Goal: Task Accomplishment & Management: Manage account settings

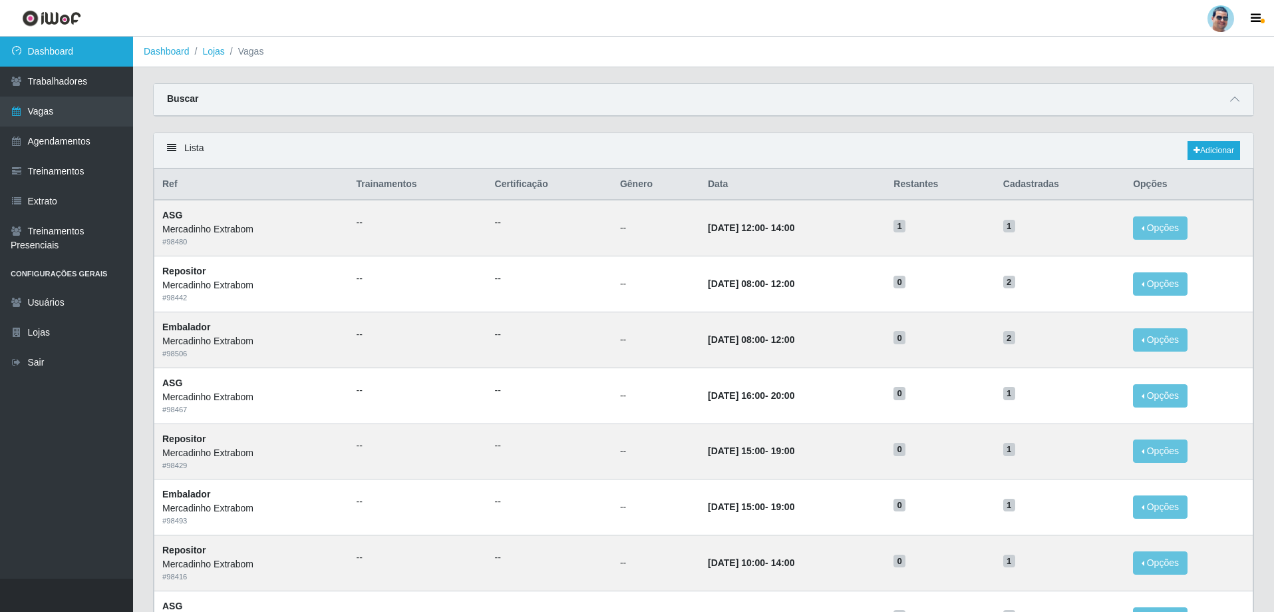
click at [75, 45] on link "Dashboard" at bounding box center [66, 52] width 133 height 30
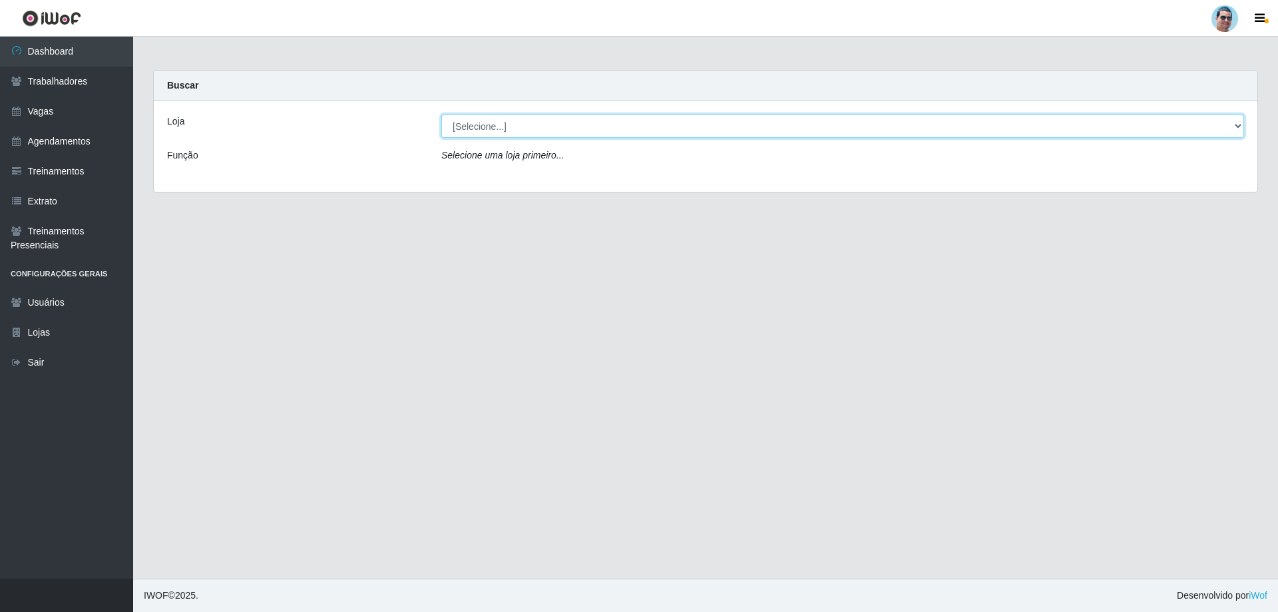
click at [500, 120] on select "[Selecione...] Mercadinho Extrabom" at bounding box center [842, 125] width 802 height 23
select select "175"
click at [441, 114] on select "[Selecione...] Mercadinho Extrabom" at bounding box center [842, 125] width 802 height 23
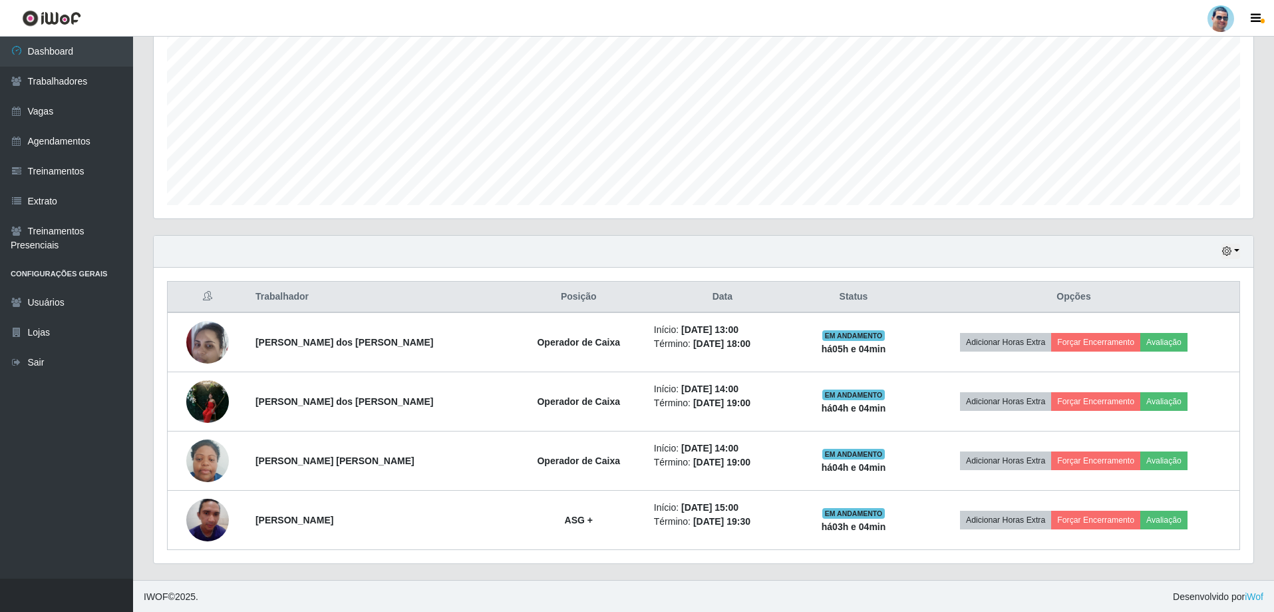
scroll to position [272, 0]
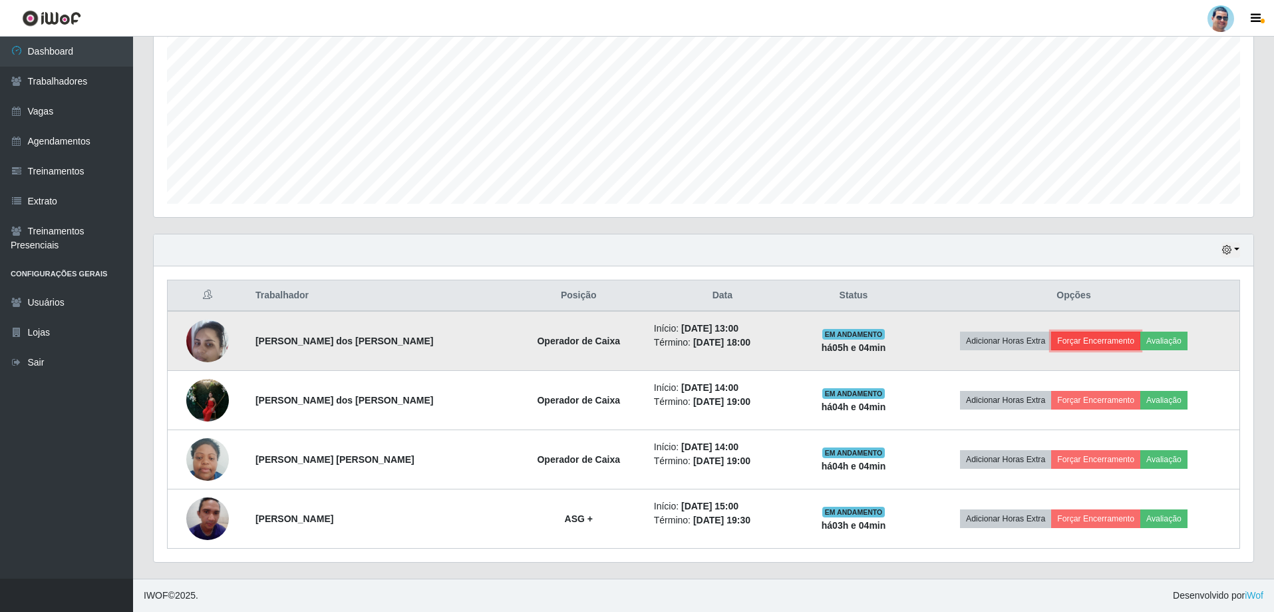
click at [500, 333] on button "Forçar Encerramento" at bounding box center [1095, 340] width 89 height 19
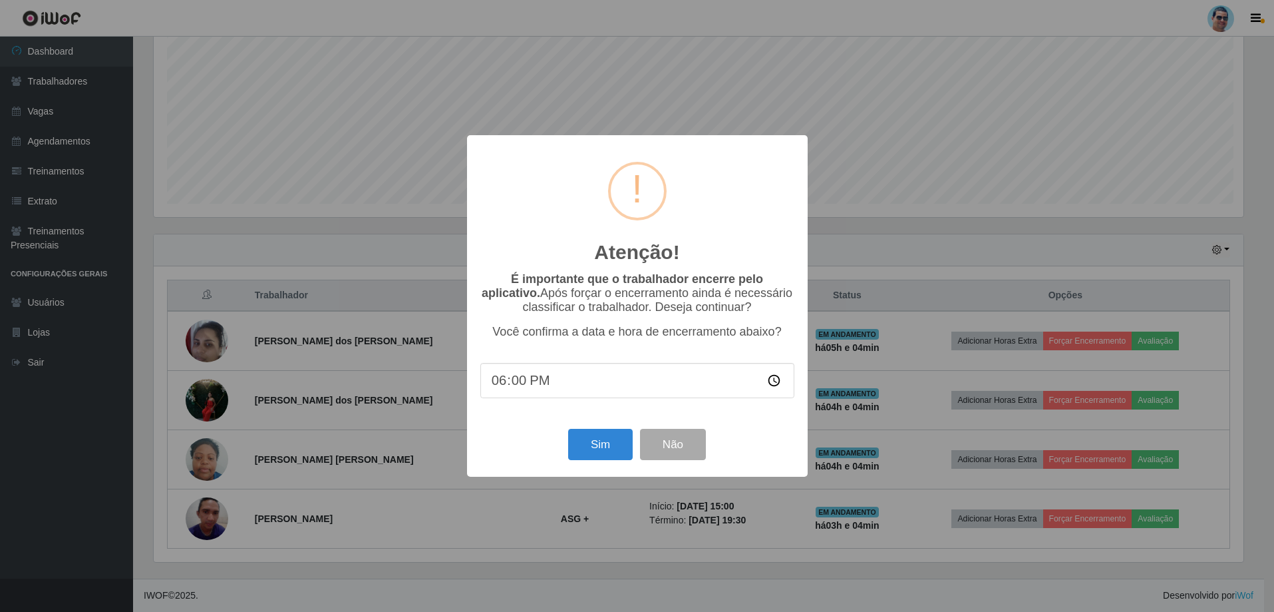
scroll to position [276, 1093]
click at [500, 398] on button "Sim" at bounding box center [602, 444] width 65 height 31
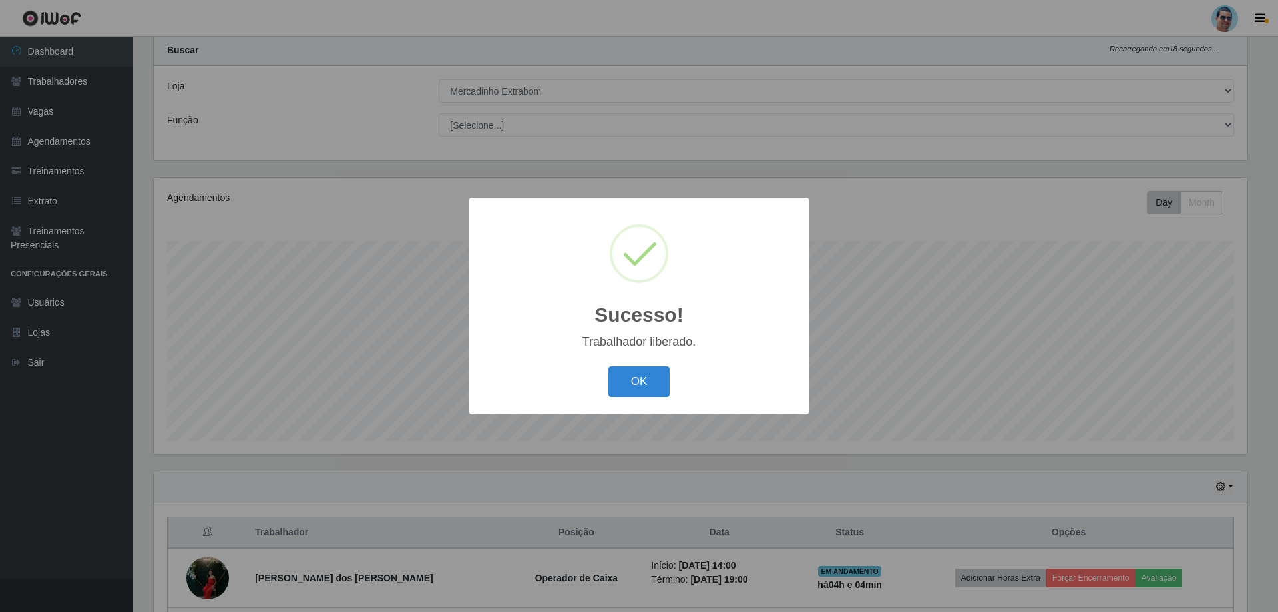
click at [500, 398] on div "OK Cancel" at bounding box center [639, 381] width 314 height 38
click at [500, 389] on button "OK" at bounding box center [639, 381] width 62 height 31
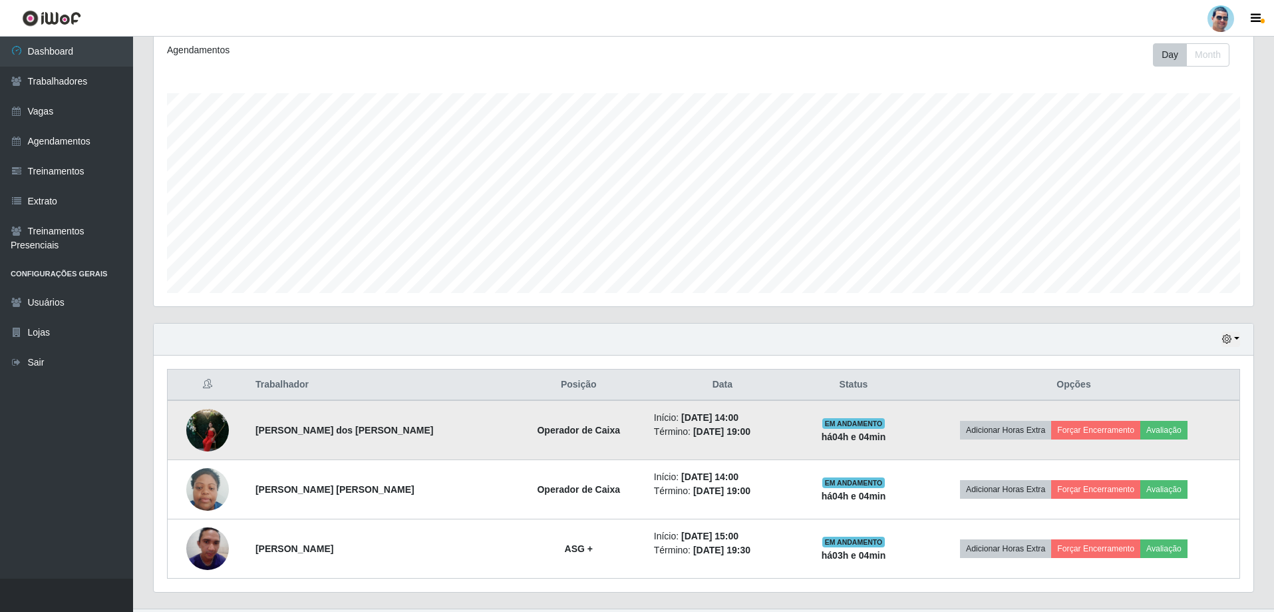
scroll to position [213, 0]
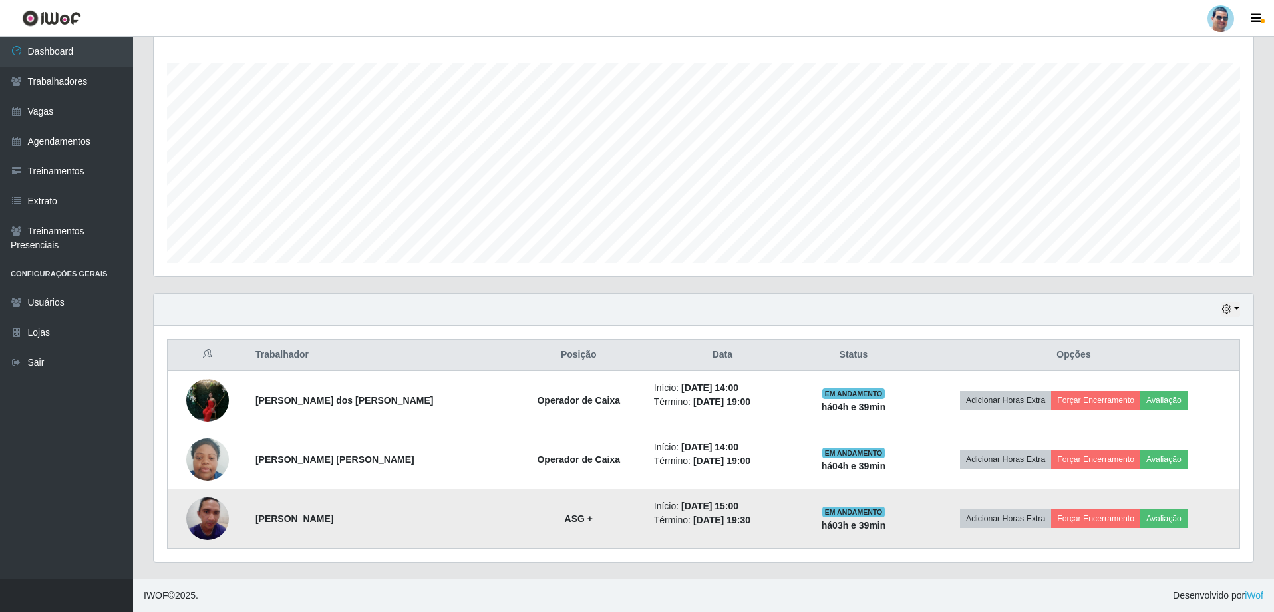
drag, startPoint x: 262, startPoint y: 518, endPoint x: 338, endPoint y: 518, distance: 76.5
click at [338, 398] on td "[PERSON_NAME]" at bounding box center [380, 518] width 264 height 59
copy strong "[PERSON_NAME]"
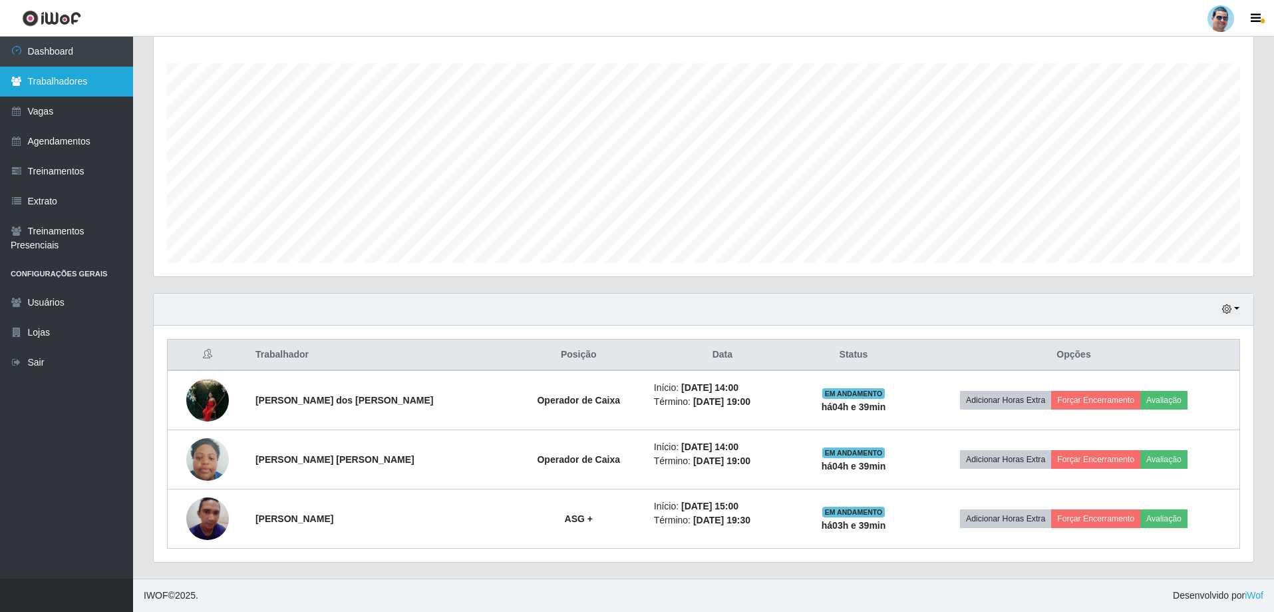
click at [59, 84] on link "Trabalhadores" at bounding box center [66, 82] width 133 height 30
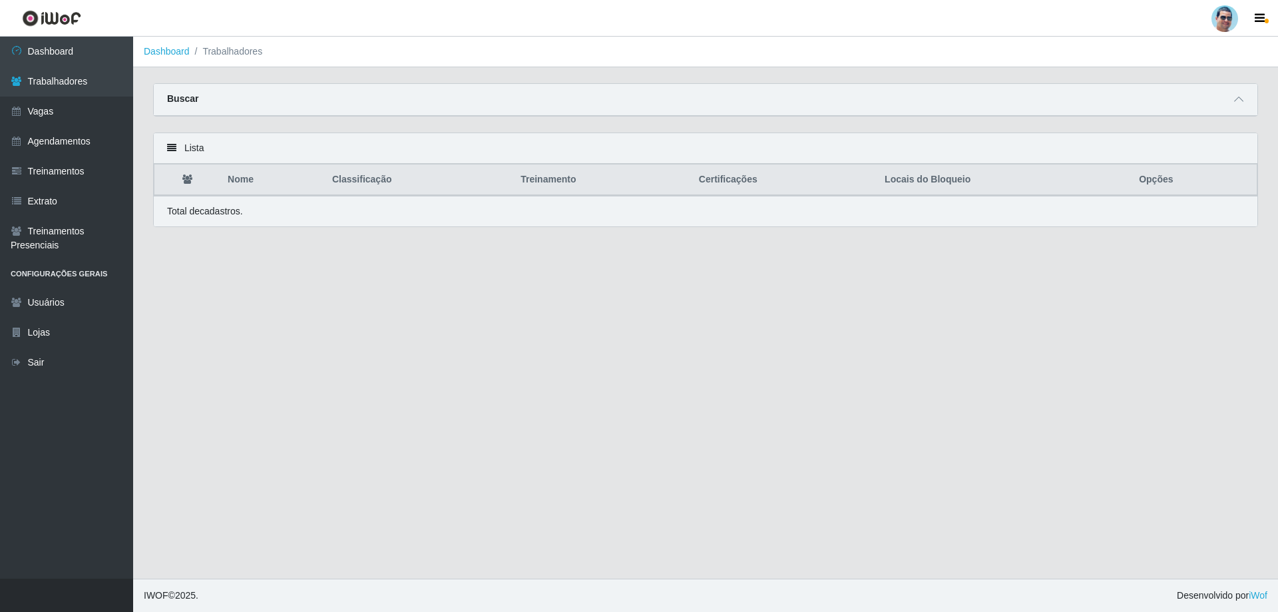
click at [500, 91] on div "Buscar" at bounding box center [705, 100] width 1103 height 32
click at [500, 96] on span at bounding box center [1238, 99] width 16 height 15
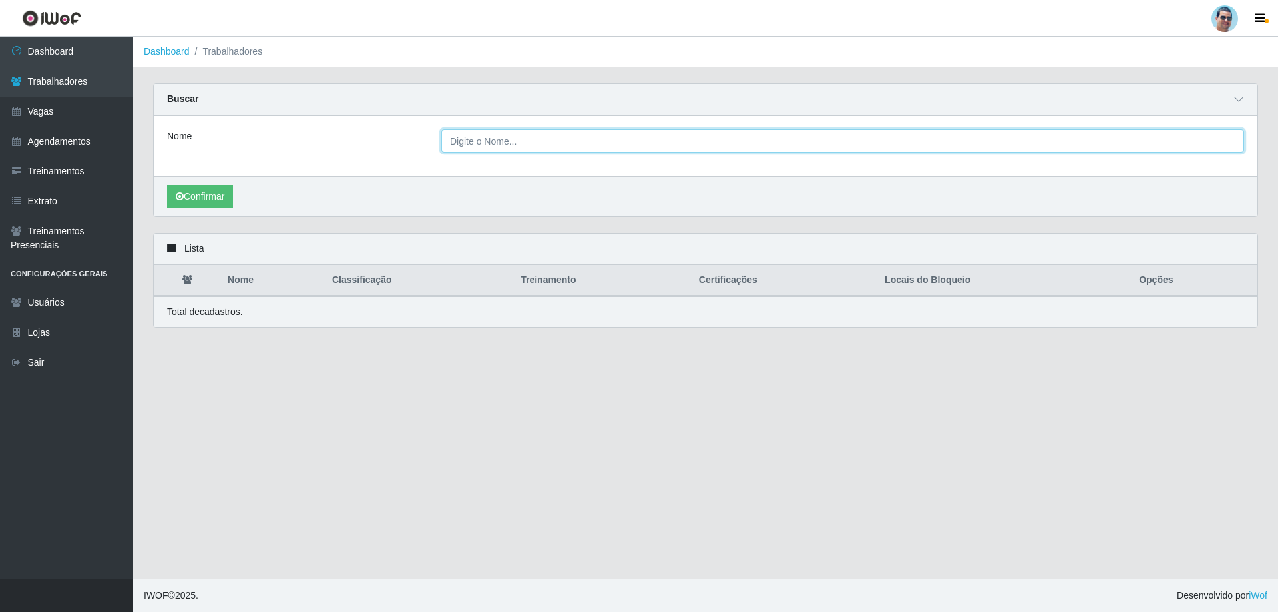
paste input "[PERSON_NAME]"
type input "[PERSON_NAME]"
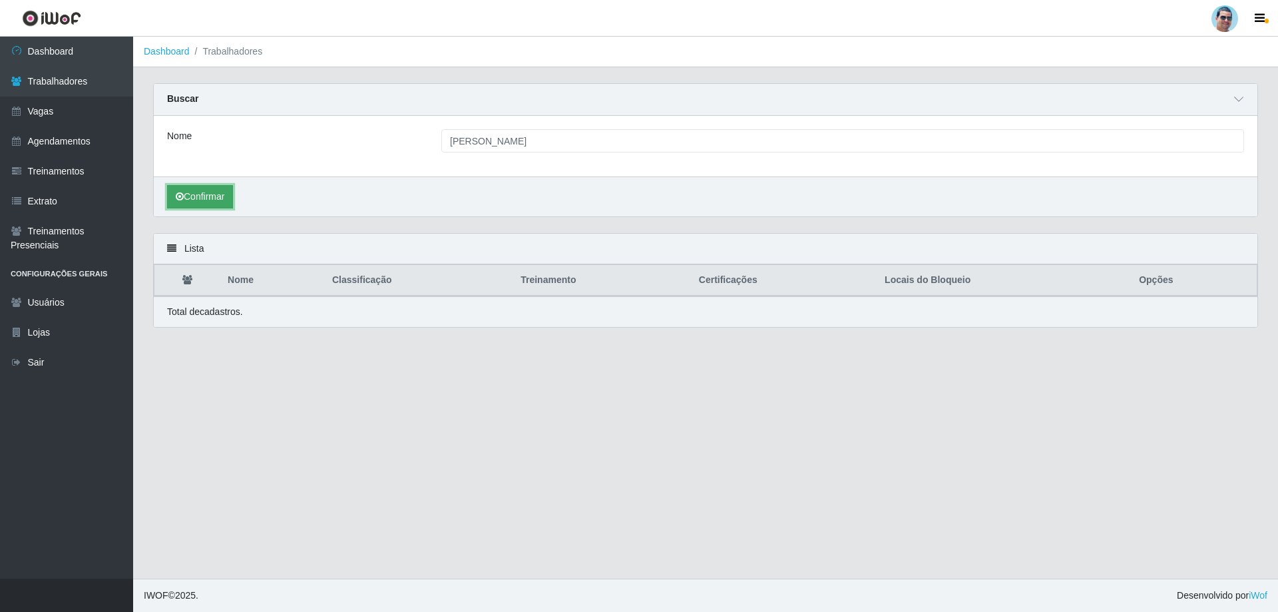
click at [222, 193] on button "Confirmar" at bounding box center [200, 196] width 66 height 23
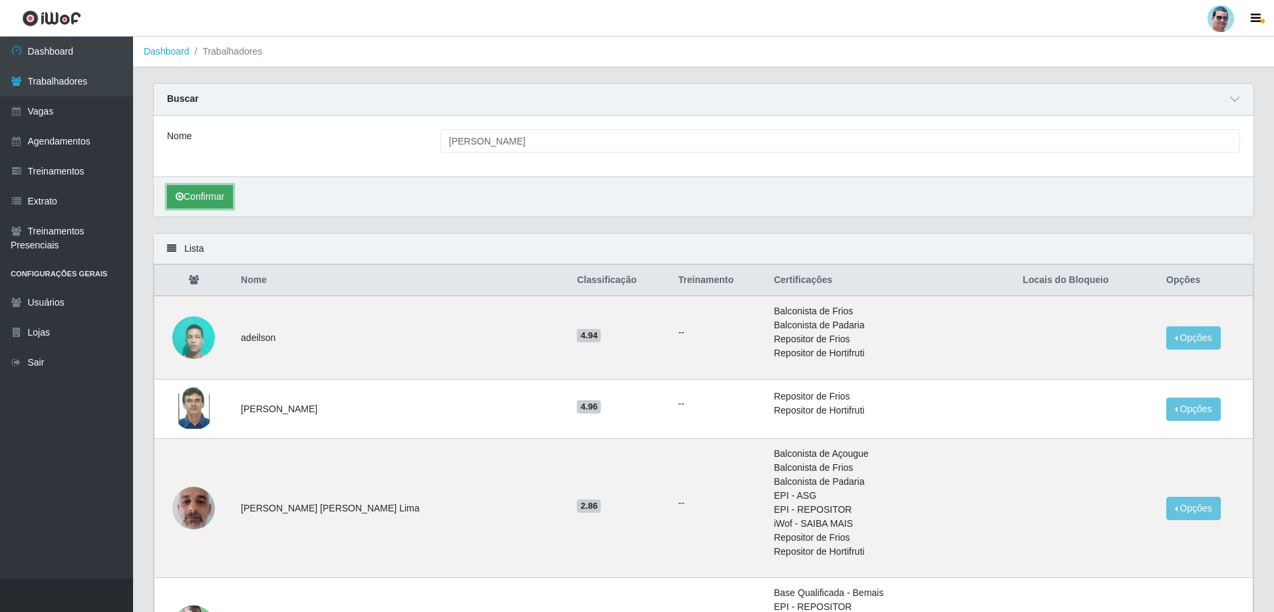
click at [208, 196] on button "Confirmar" at bounding box center [200, 196] width 66 height 23
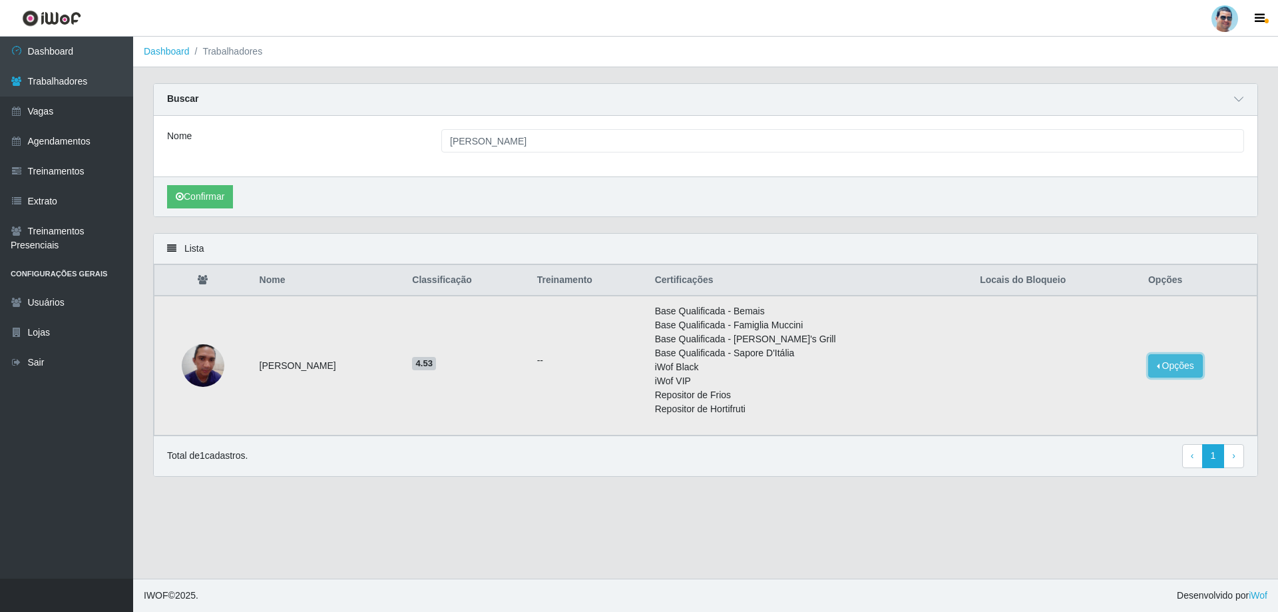
click at [500, 363] on button "Opções" at bounding box center [1175, 365] width 55 height 23
click at [500, 371] on button "Bloquear - Empresa" at bounding box center [1092, 369] width 107 height 28
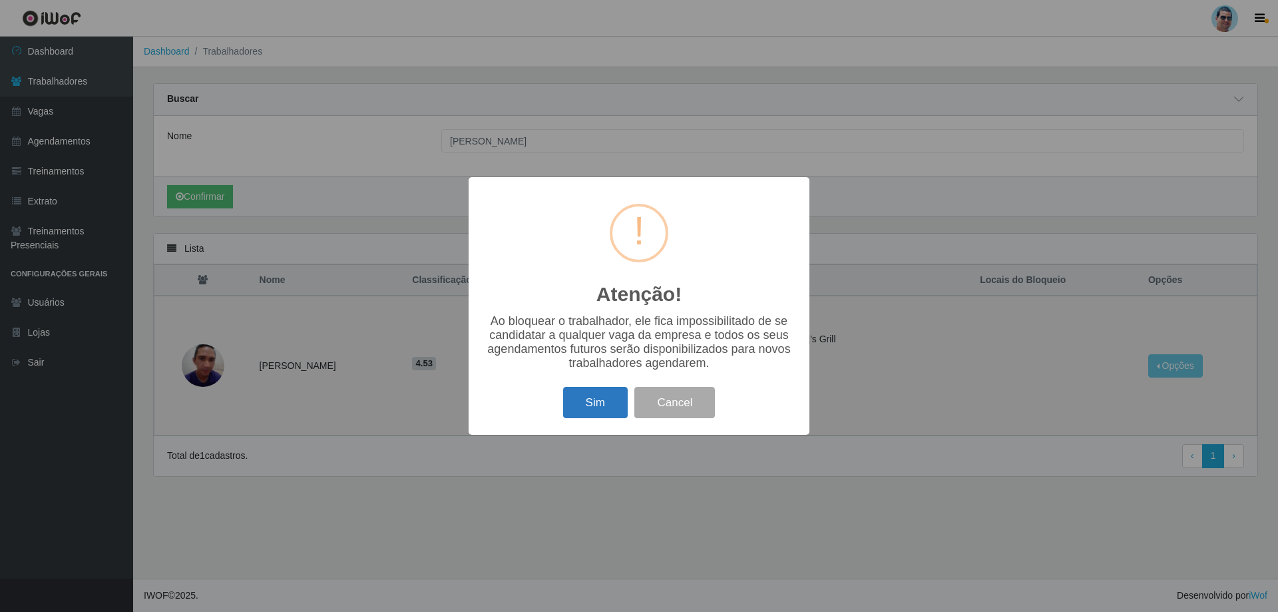
click at [500, 398] on button "Sim" at bounding box center [595, 402] width 65 height 31
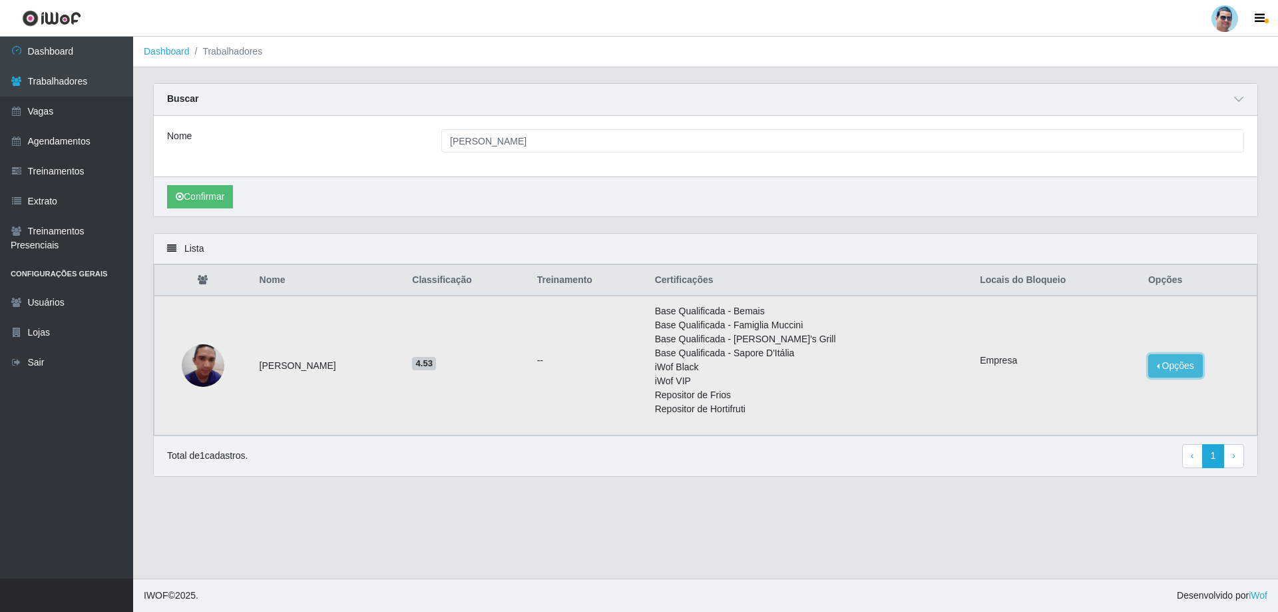
click at [500, 369] on button "Opções" at bounding box center [1175, 365] width 55 height 23
click at [500, 398] on button "Bloquear - Loja" at bounding box center [1084, 396] width 122 height 27
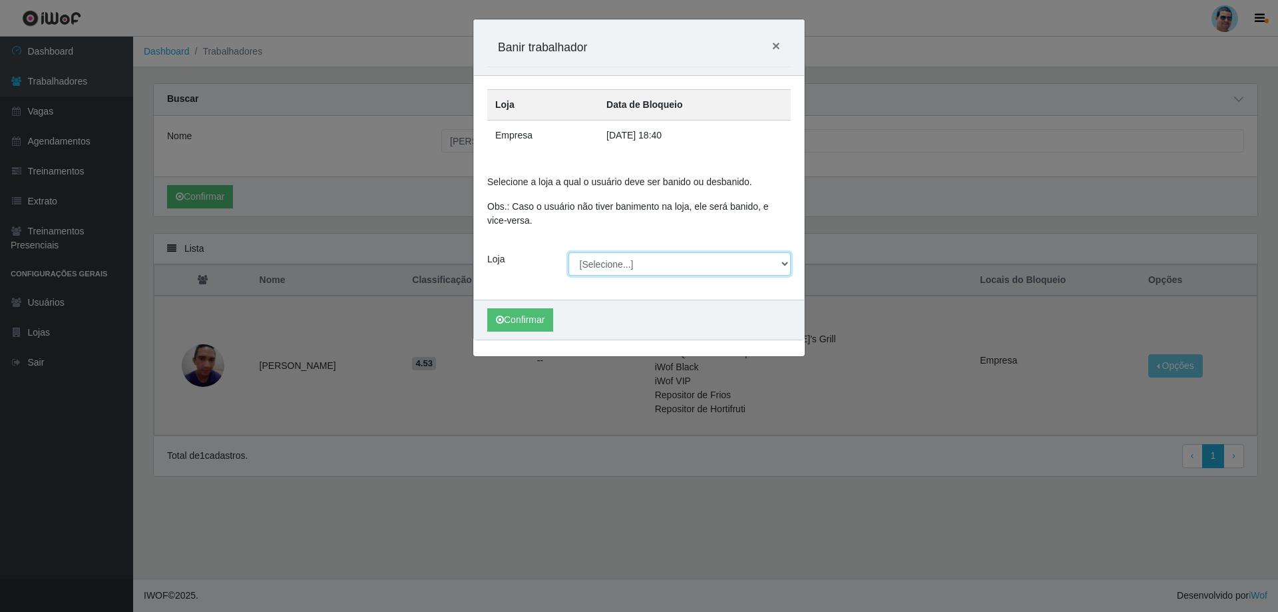
click at [500, 257] on select "[Selecione...] Mercadinho Extrabom" at bounding box center [679, 263] width 223 height 23
select select "175"
click at [500, 252] on select "[Selecione...] Mercadinho Extrabom" at bounding box center [679, 263] width 223 height 23
click at [500, 321] on button "Confirmar" at bounding box center [520, 319] width 66 height 23
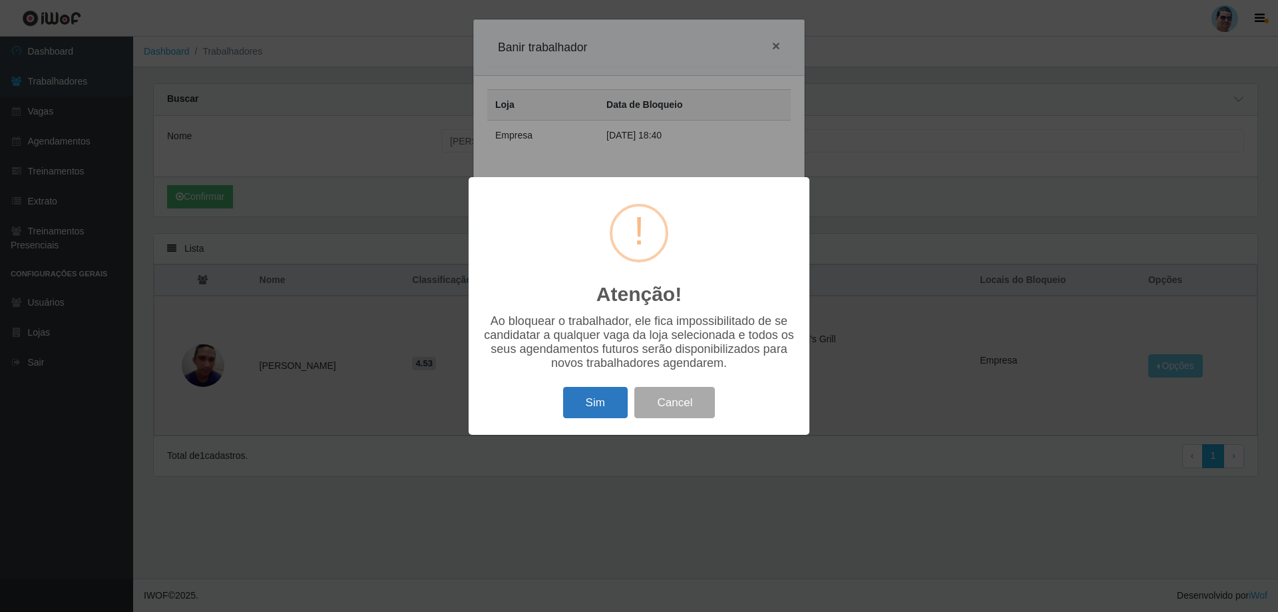
click at [500, 397] on button "Sim" at bounding box center [595, 402] width 65 height 31
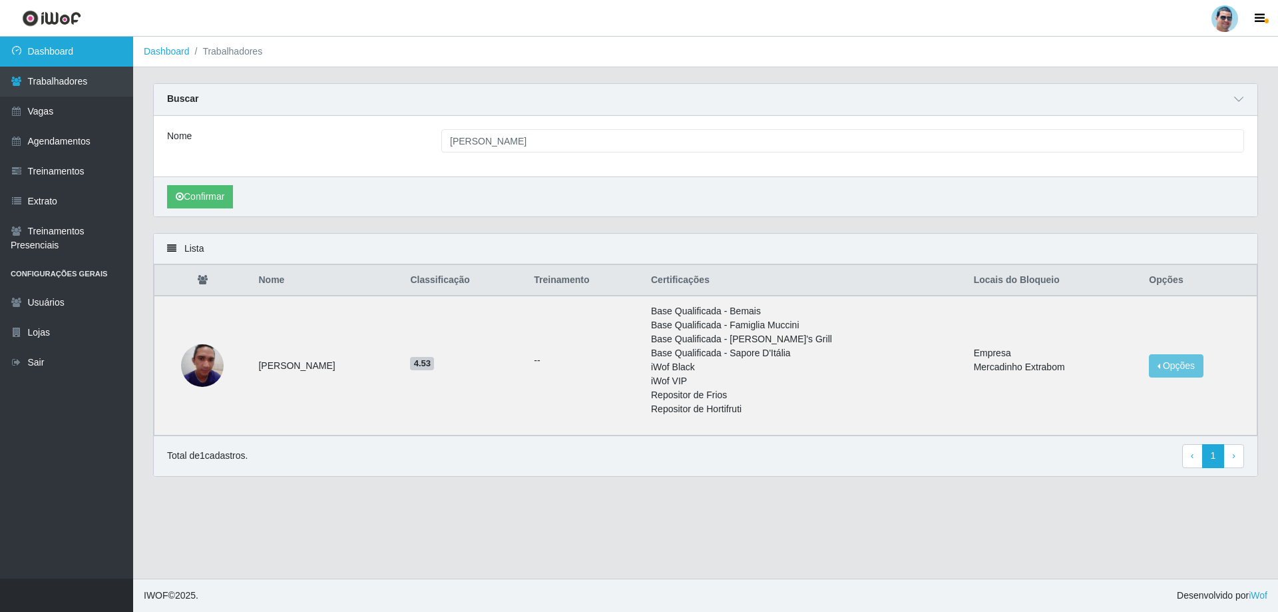
click at [67, 48] on link "Dashboard" at bounding box center [66, 52] width 133 height 30
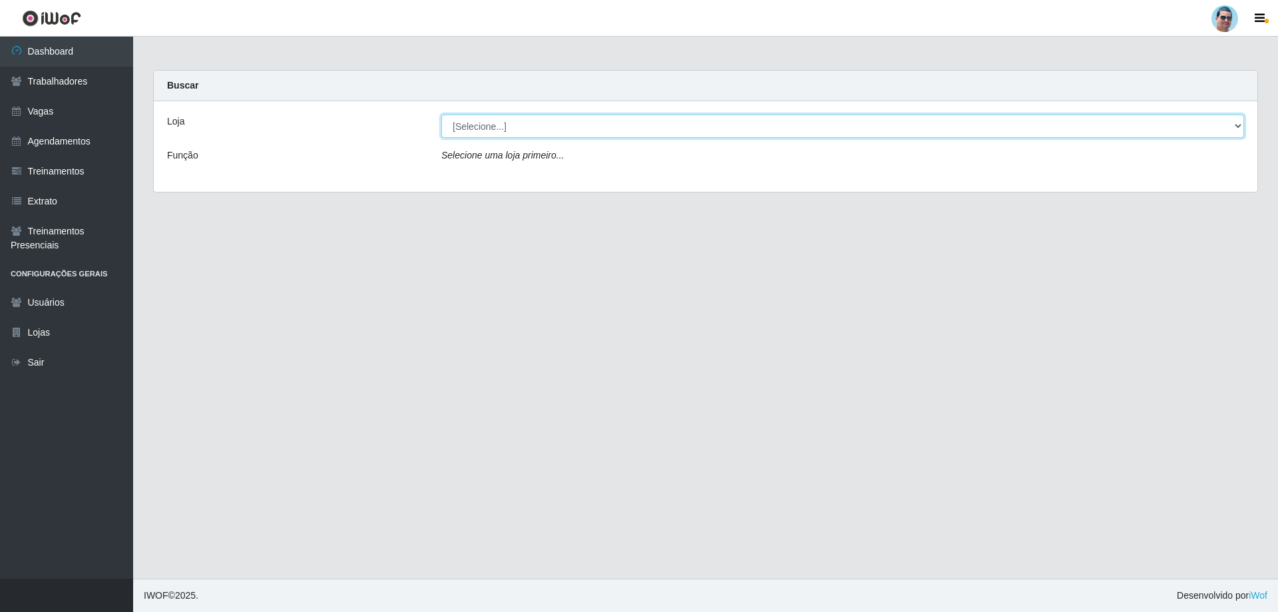
click at [493, 127] on select "[Selecione...] Mercadinho Extrabom" at bounding box center [842, 125] width 802 height 23
select select "175"
click at [441, 114] on select "[Selecione...] Mercadinho Extrabom" at bounding box center [842, 125] width 802 height 23
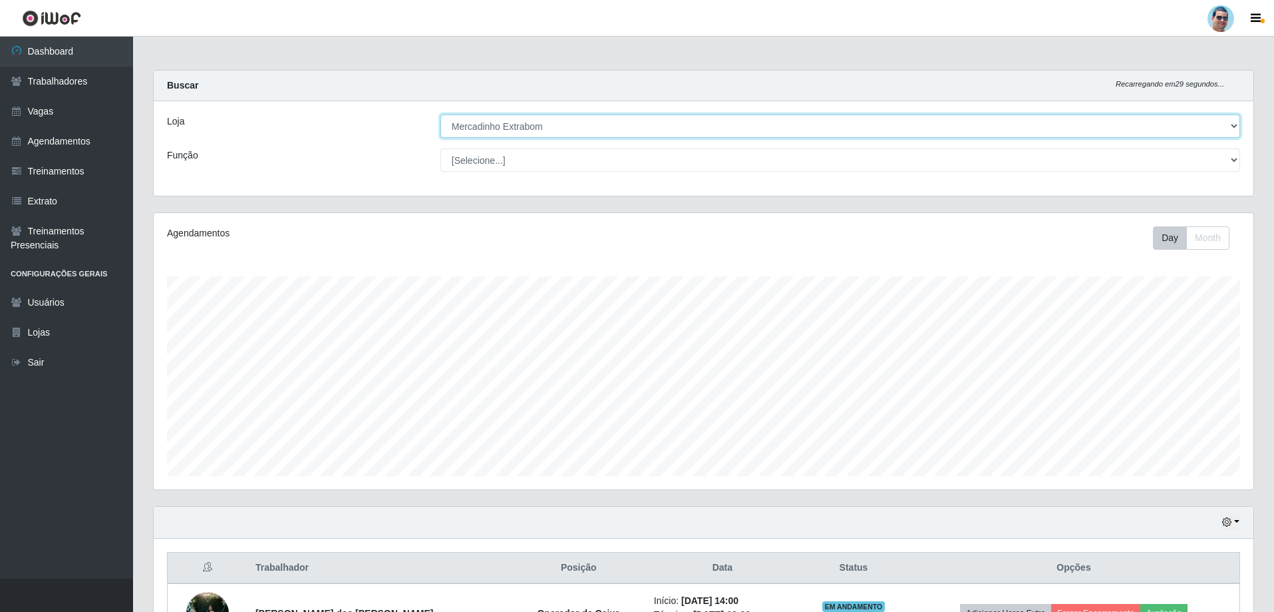
scroll to position [276, 1100]
